Goal: Information Seeking & Learning: Learn about a topic

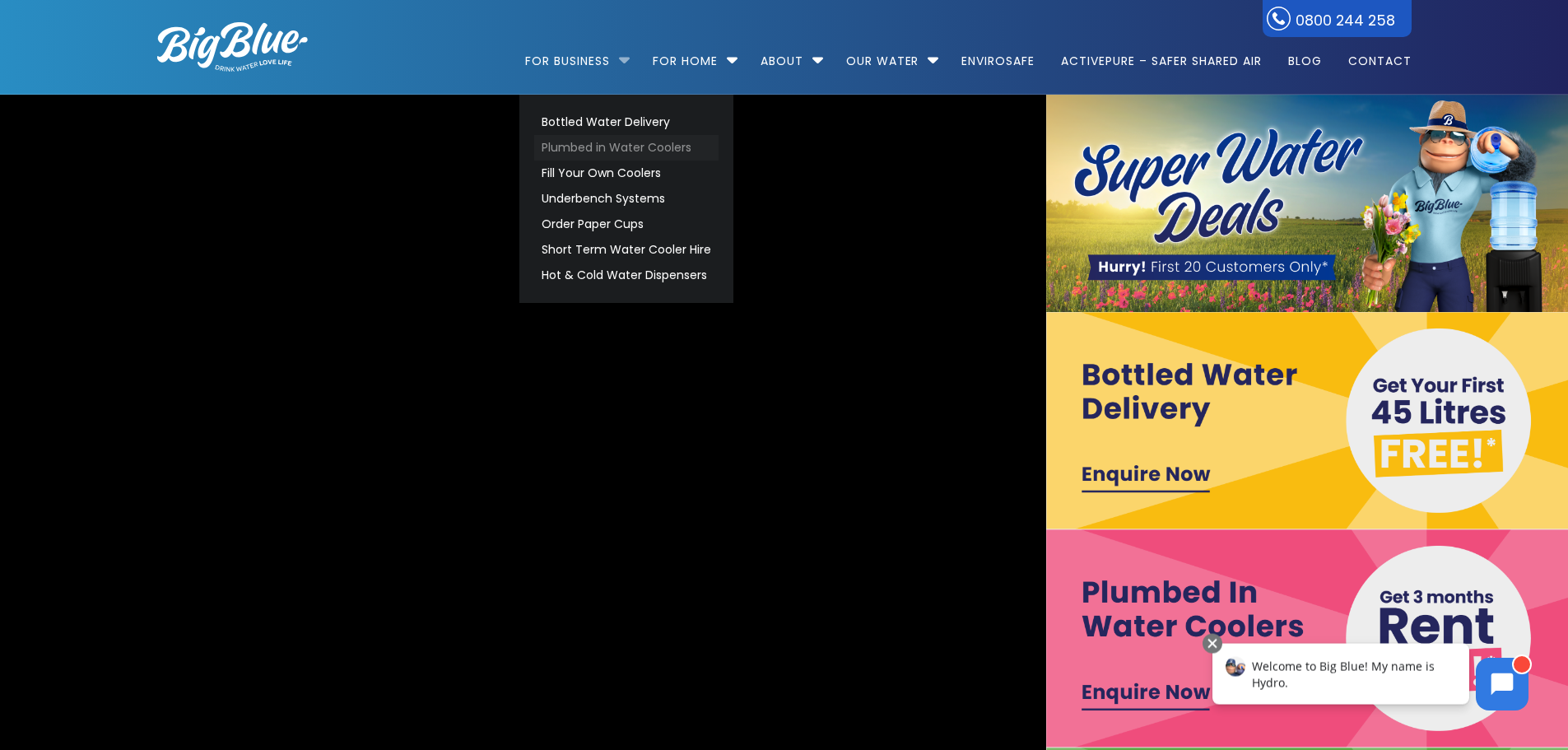
click at [559, 145] on link "Plumbed in Water Coolers" at bounding box center [626, 147] width 184 height 25
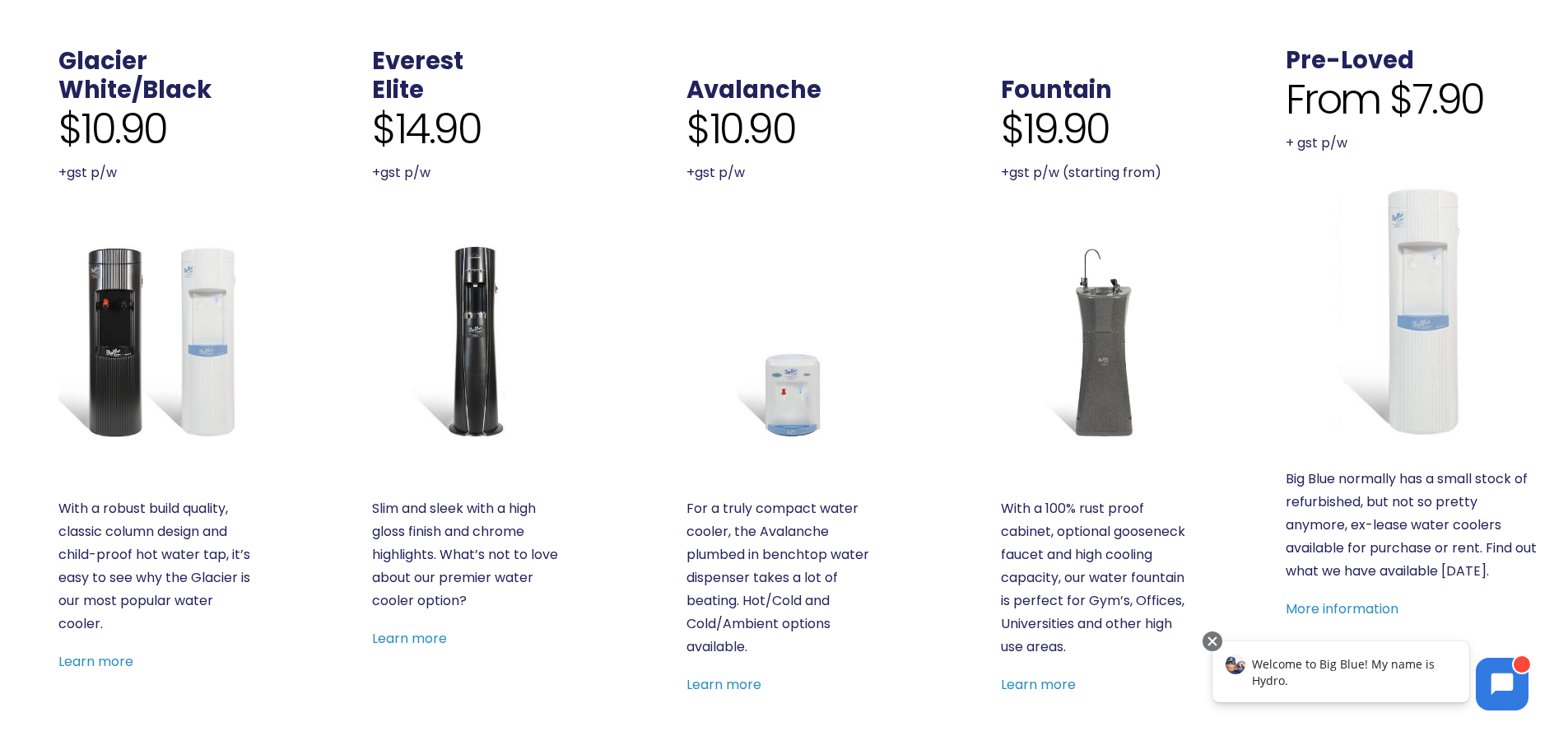
scroll to position [493, 0]
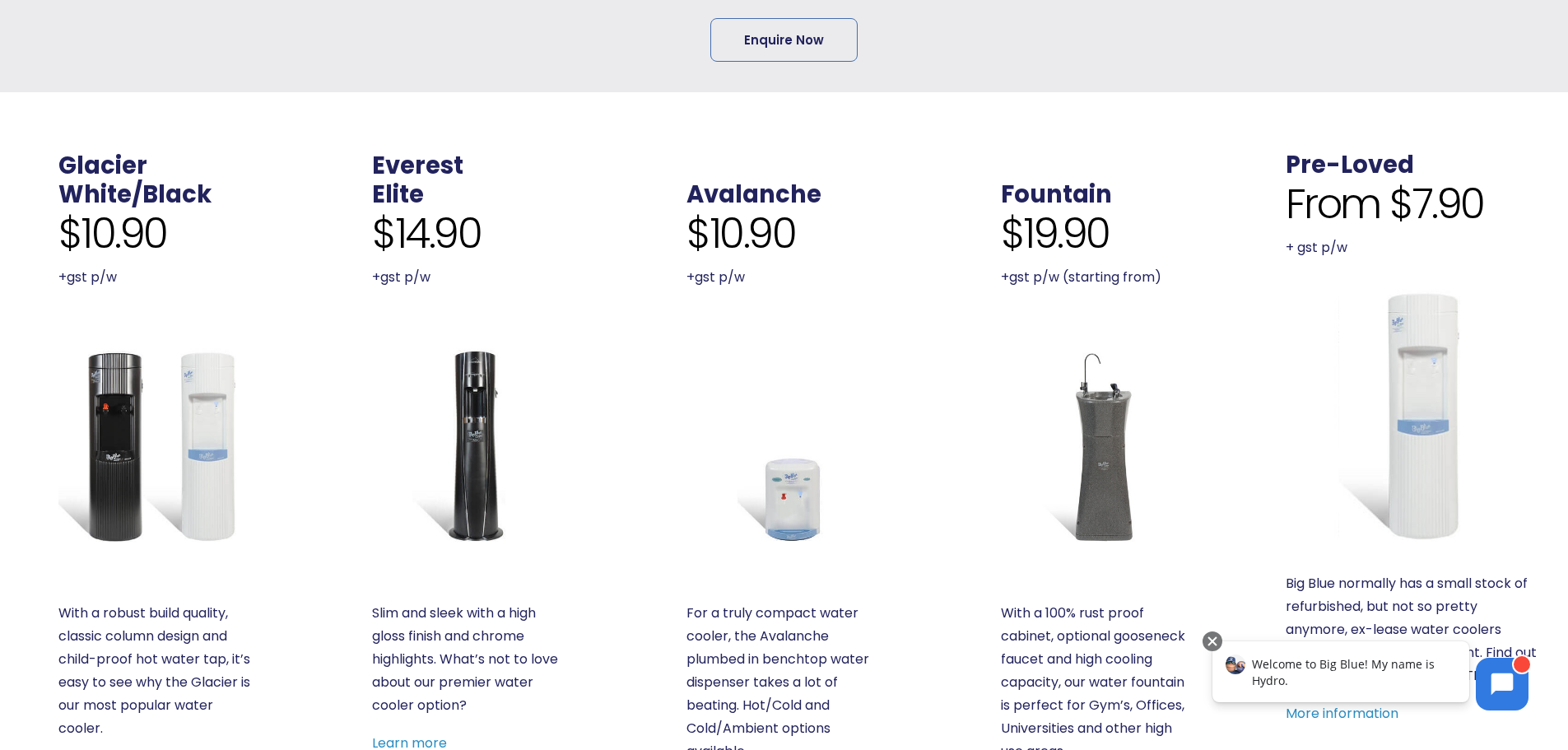
click at [113, 494] on img at bounding box center [156, 445] width 195 height 195
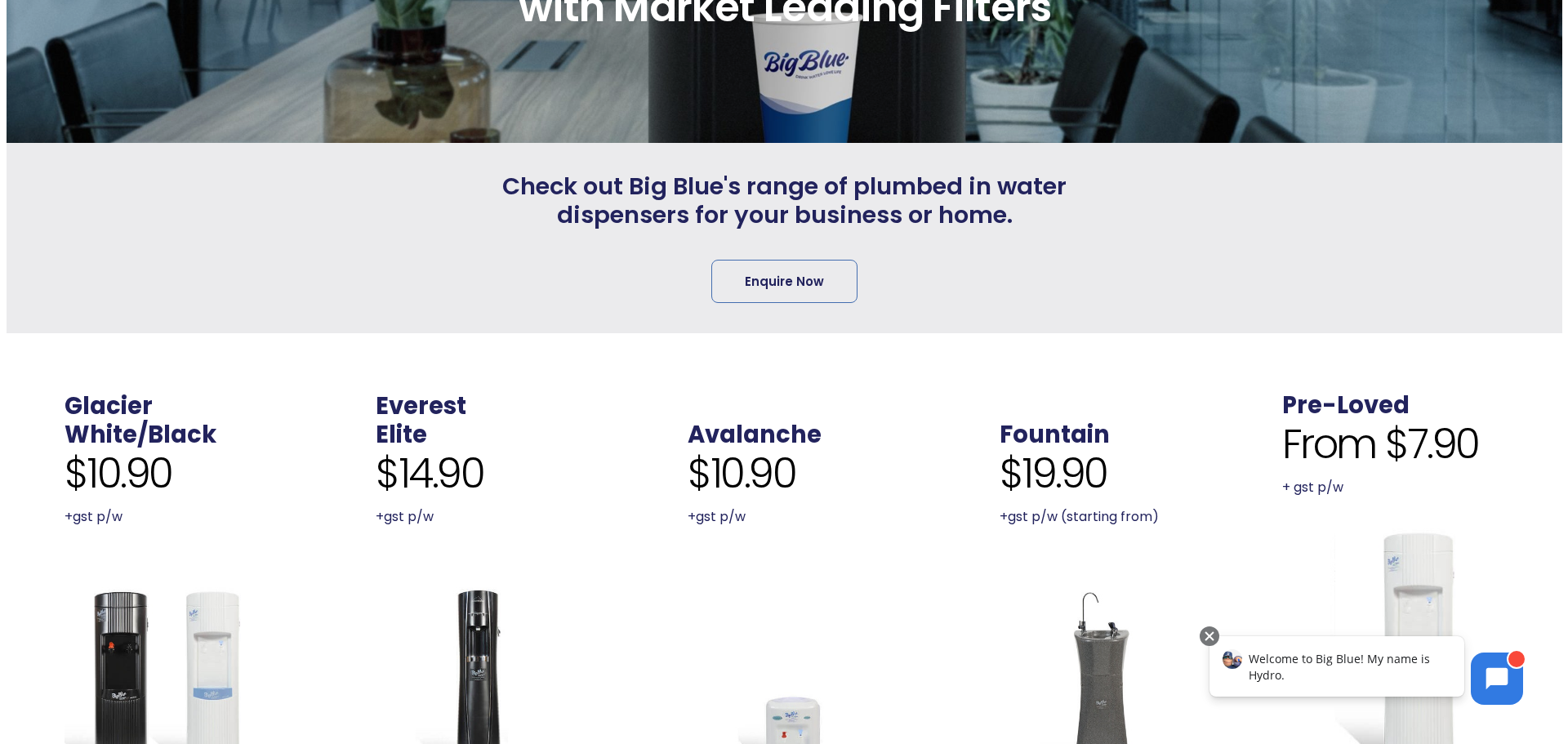
scroll to position [245, 0]
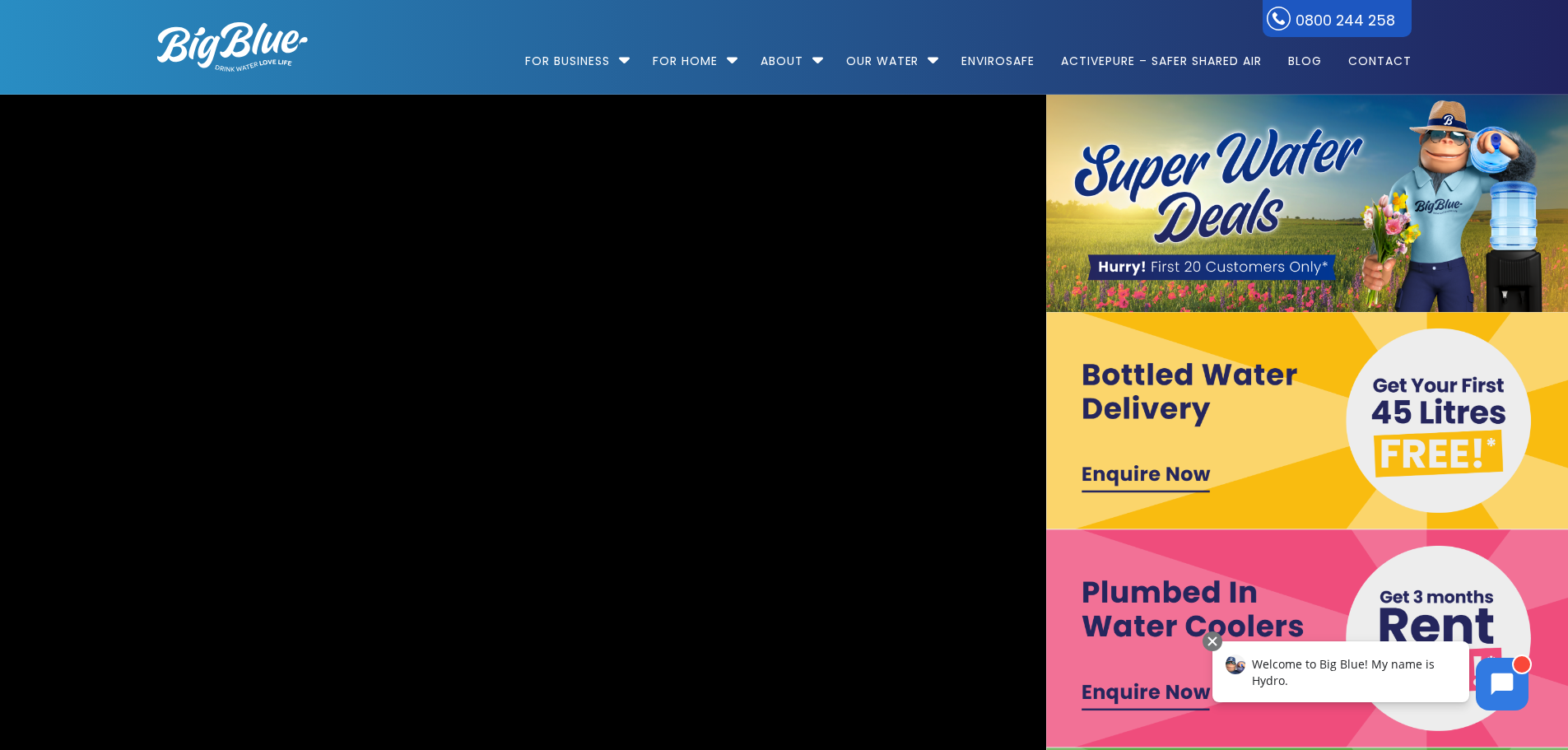
click at [1109, 458] on img at bounding box center [1308, 421] width 524 height 217
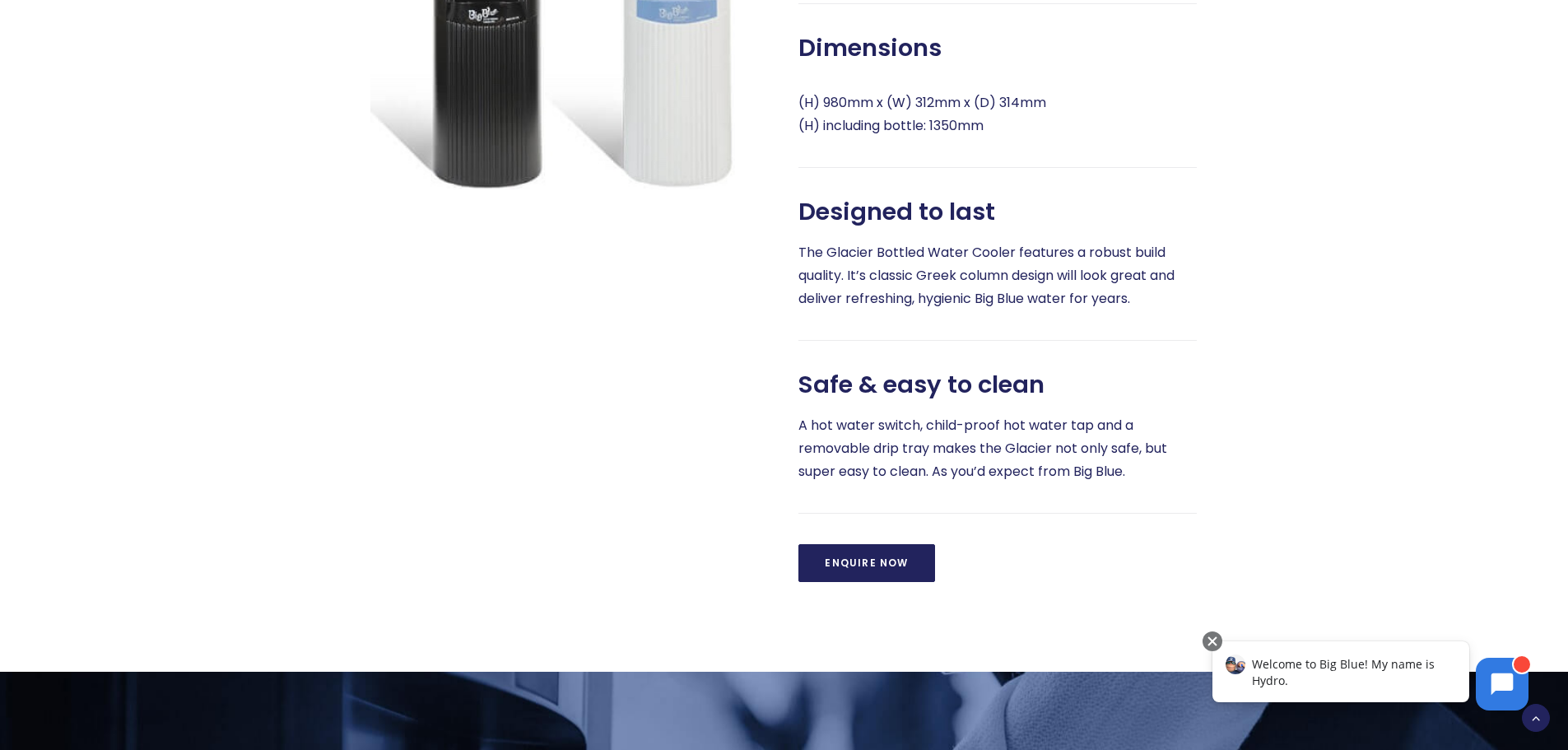
scroll to position [741, 0]
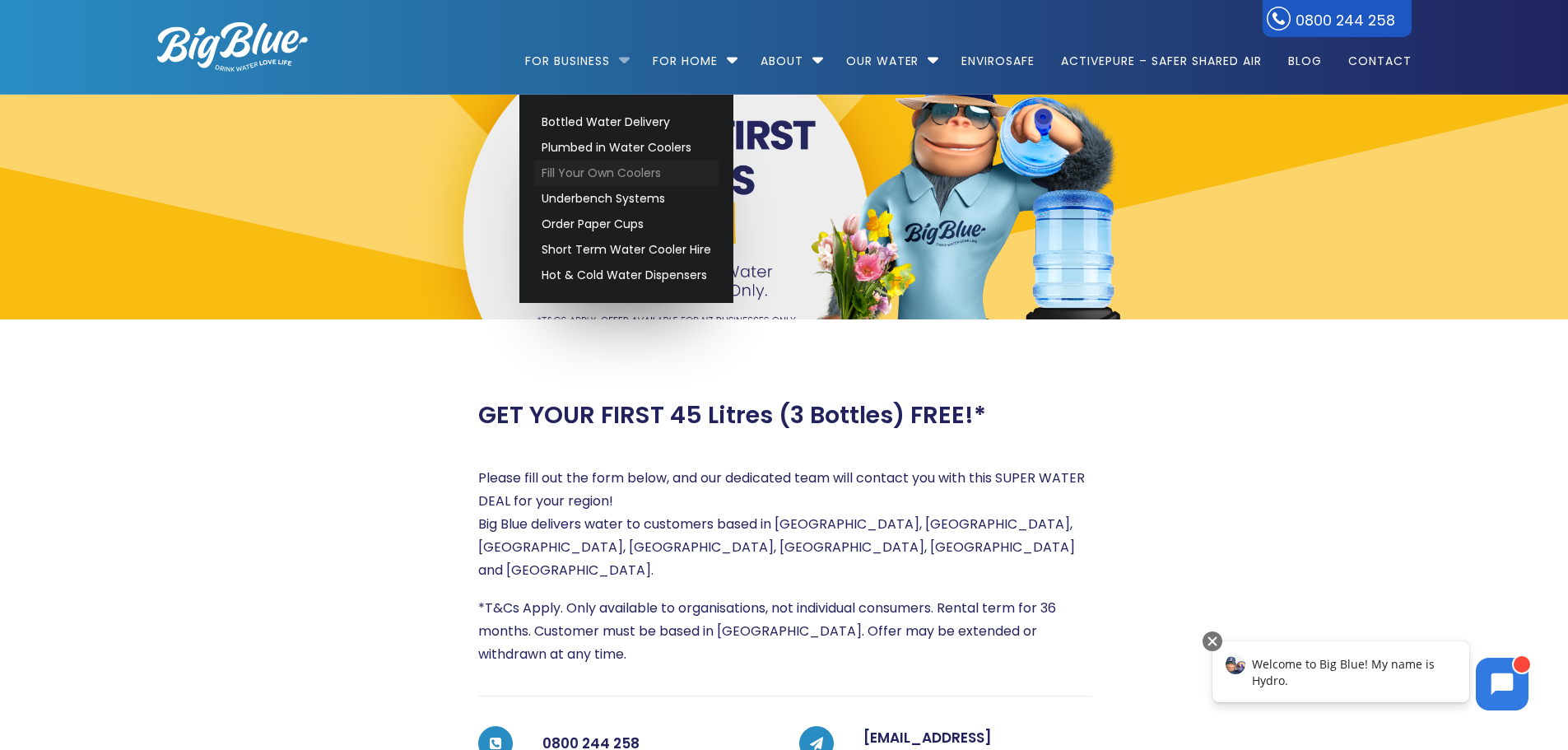
click at [598, 170] on link "Fill Your Own Coolers" at bounding box center [626, 173] width 184 height 25
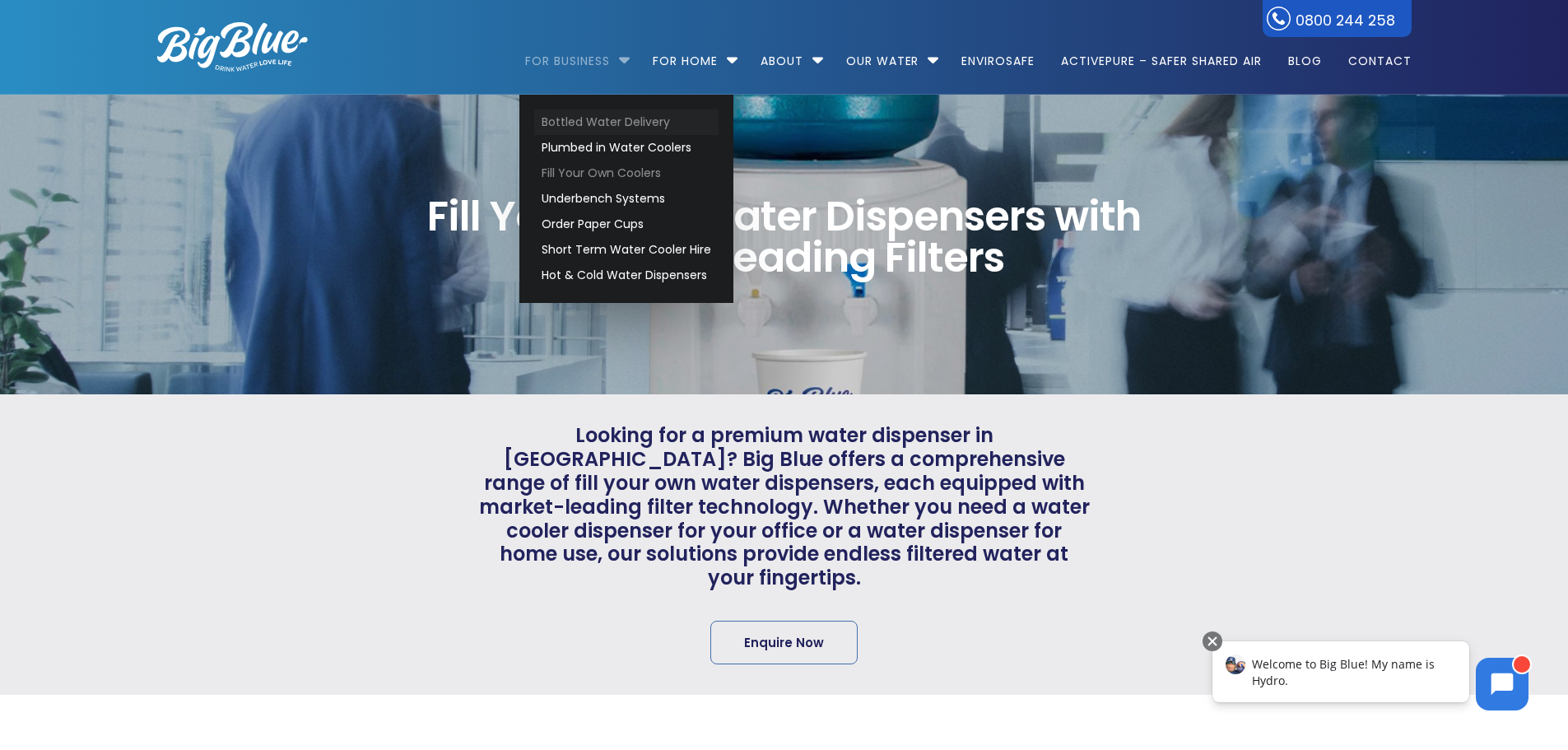
click at [599, 122] on link "Bottled Water Delivery" at bounding box center [626, 122] width 184 height 25
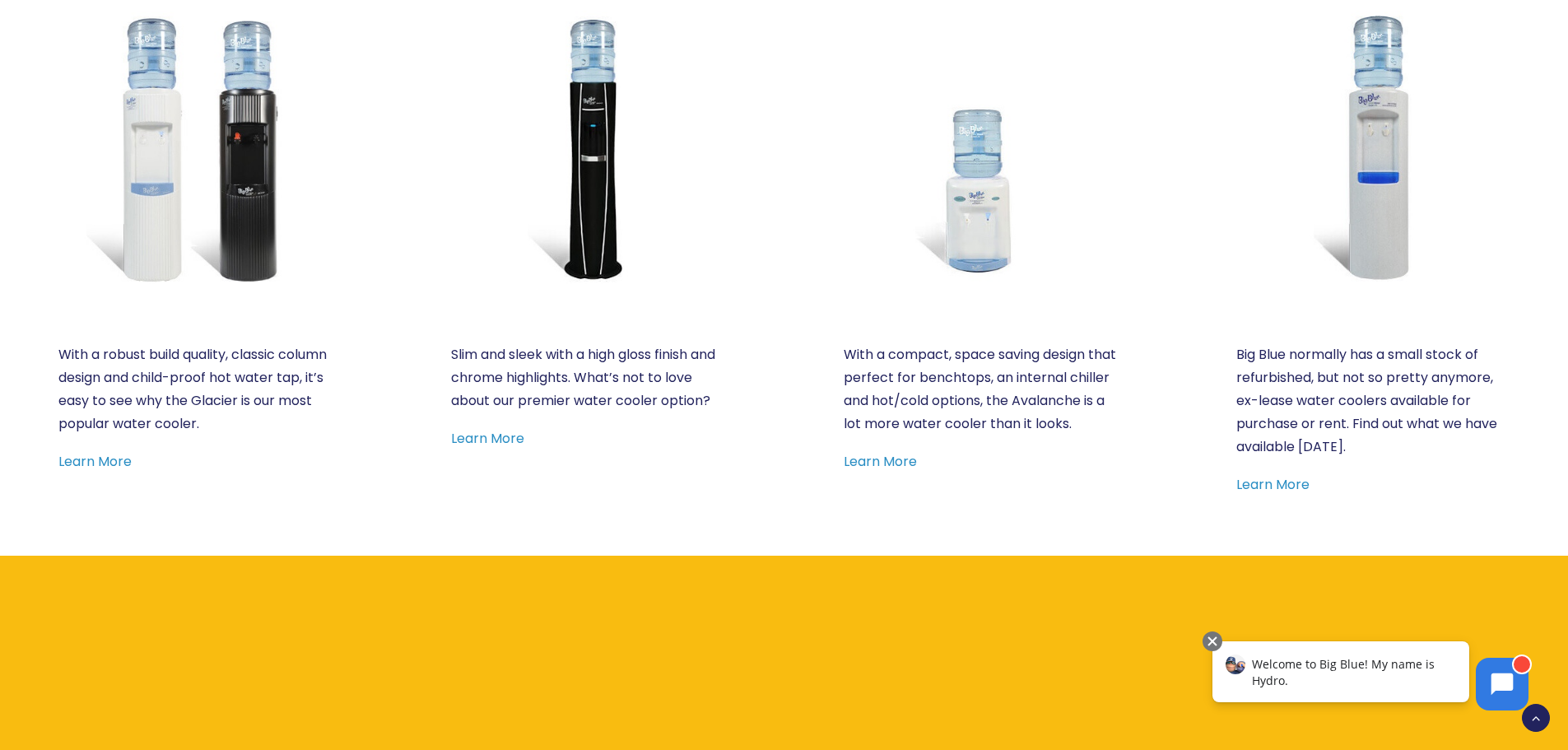
scroll to position [988, 0]
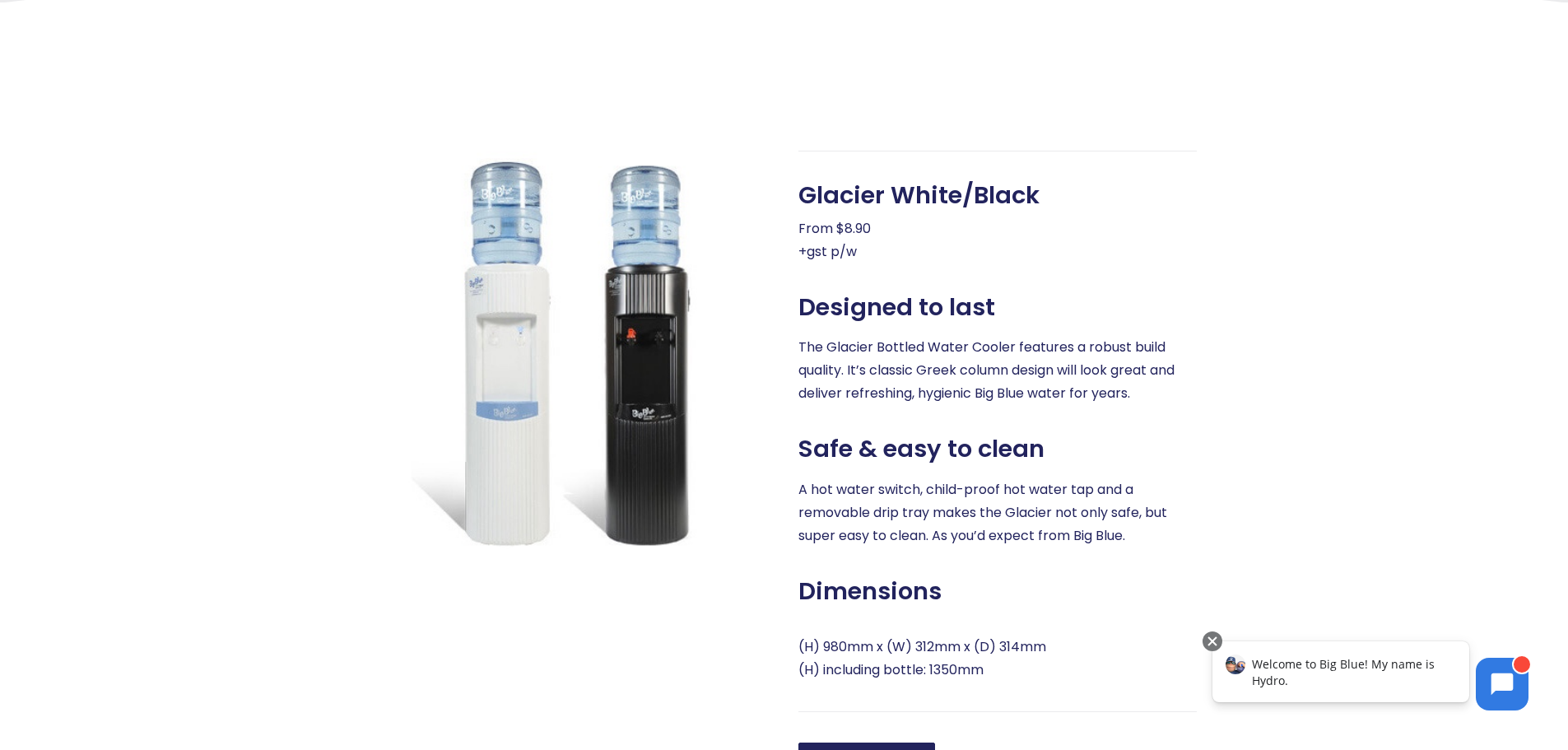
scroll to position [493, 0]
